Goal: Information Seeking & Learning: Learn about a topic

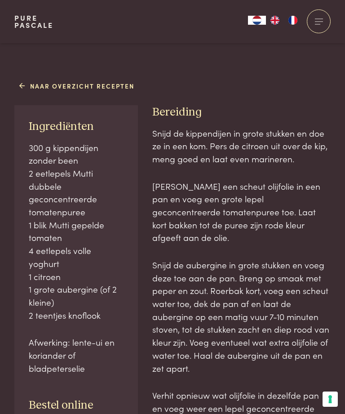
scroll to position [389, 0]
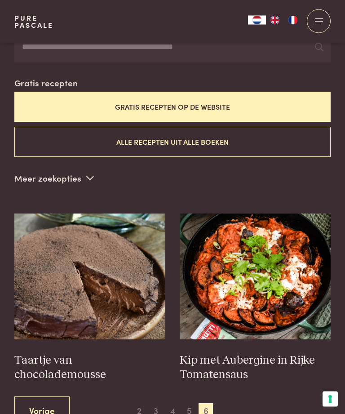
scroll to position [233, 0]
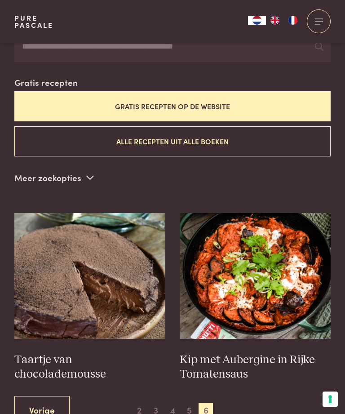
click at [190, 403] on span "5" at bounding box center [189, 410] width 14 height 14
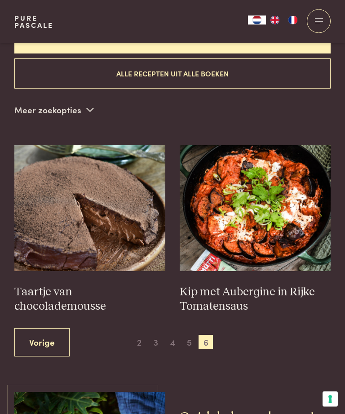
scroll to position [301, 0]
click at [191, 336] on span "5" at bounding box center [189, 342] width 14 height 14
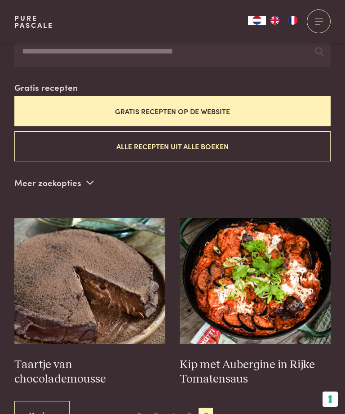
scroll to position [227, 0]
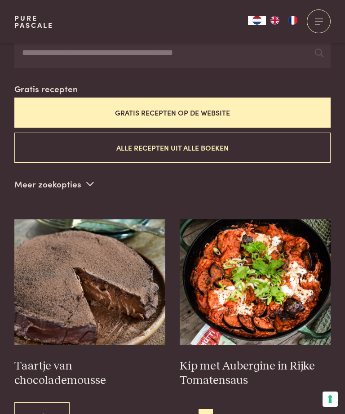
click at [189, 409] on span "5" at bounding box center [189, 416] width 14 height 14
click at [143, 410] on span "2" at bounding box center [139, 416] width 14 height 14
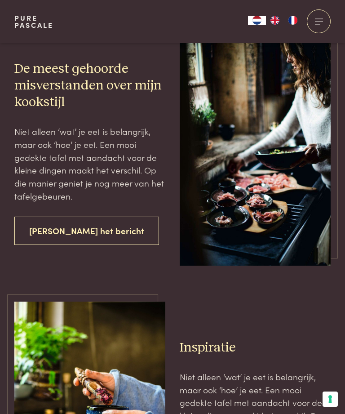
scroll to position [1511, 0]
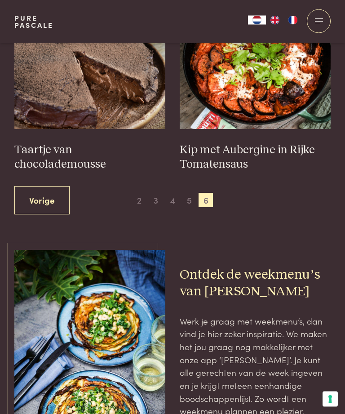
click at [137, 193] on span "2" at bounding box center [139, 200] width 14 height 14
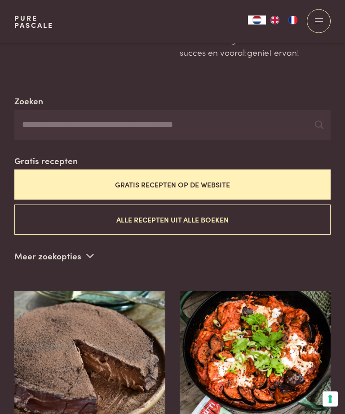
scroll to position [0, 0]
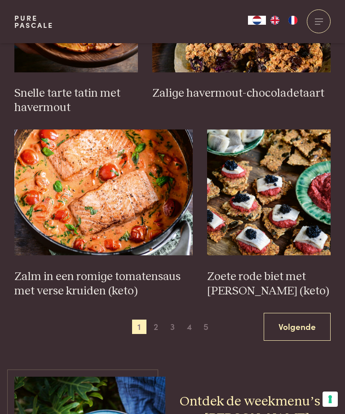
scroll to position [1242, 0]
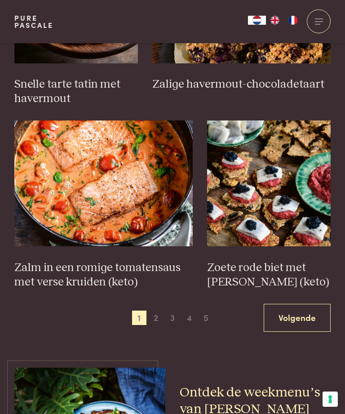
click at [160, 311] on span "2" at bounding box center [156, 318] width 14 height 14
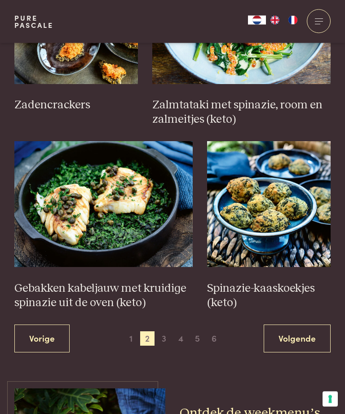
scroll to position [1222, 0]
click at [305, 325] on link "Volgende" at bounding box center [297, 339] width 67 height 28
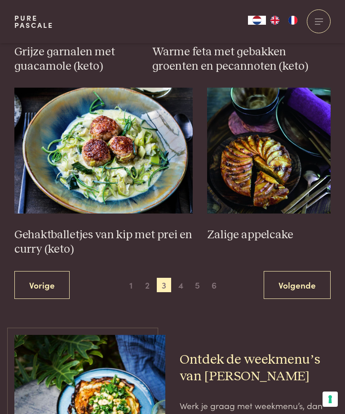
scroll to position [1345, 0]
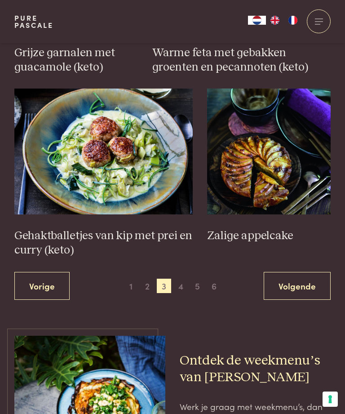
click at [181, 279] on span "4" at bounding box center [181, 286] width 14 height 14
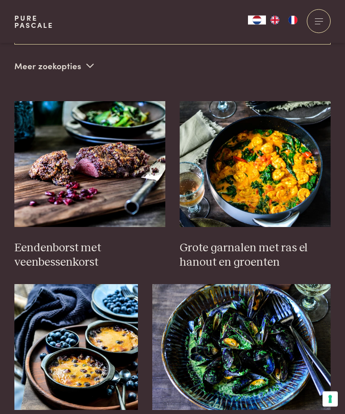
scroll to position [345, 0]
click at [245, 170] on img at bounding box center [255, 164] width 151 height 126
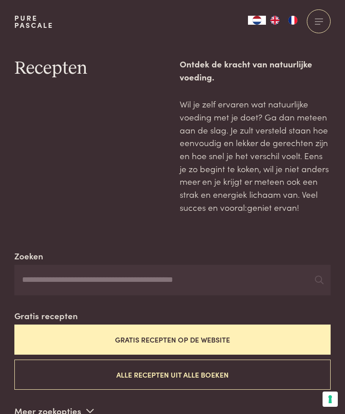
click at [124, 335] on button "Gratis recepten op de website" at bounding box center [172, 340] width 317 height 30
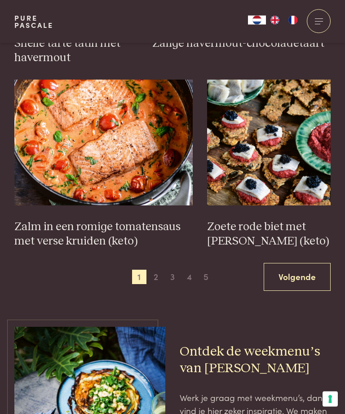
scroll to position [1285, 0]
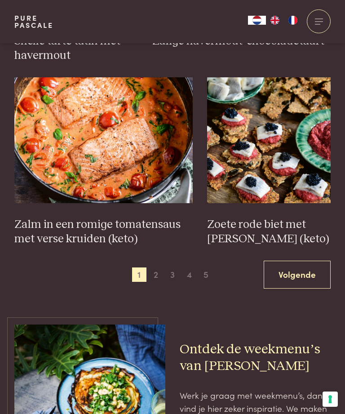
click at [162, 268] on span "2" at bounding box center [156, 275] width 14 height 14
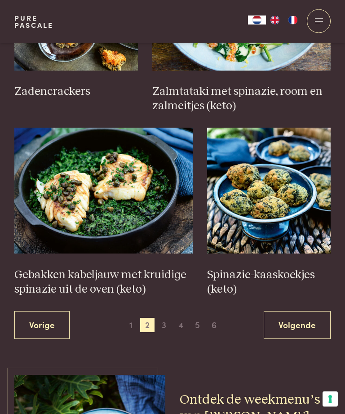
scroll to position [1235, 0]
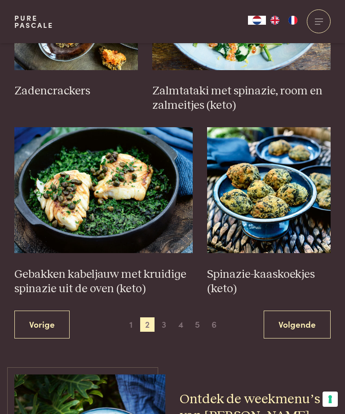
click at [166, 318] on span "3" at bounding box center [164, 325] width 14 height 14
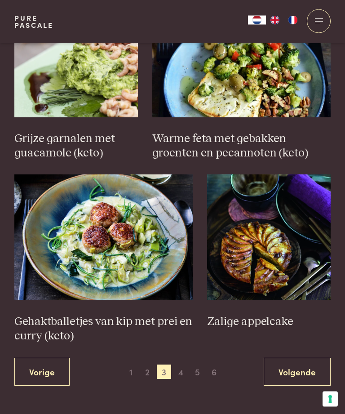
scroll to position [1260, 0]
click at [101, 222] on img at bounding box center [103, 238] width 179 height 126
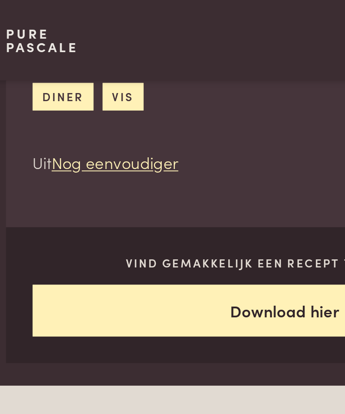
scroll to position [260, 0]
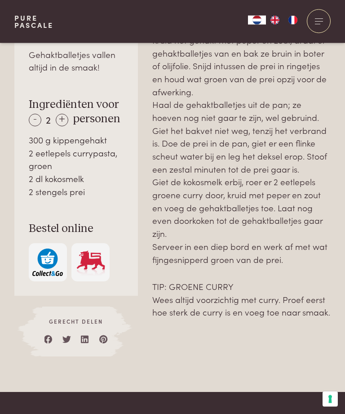
scroll to position [532, 0]
